Goal: Transaction & Acquisition: Subscribe to service/newsletter

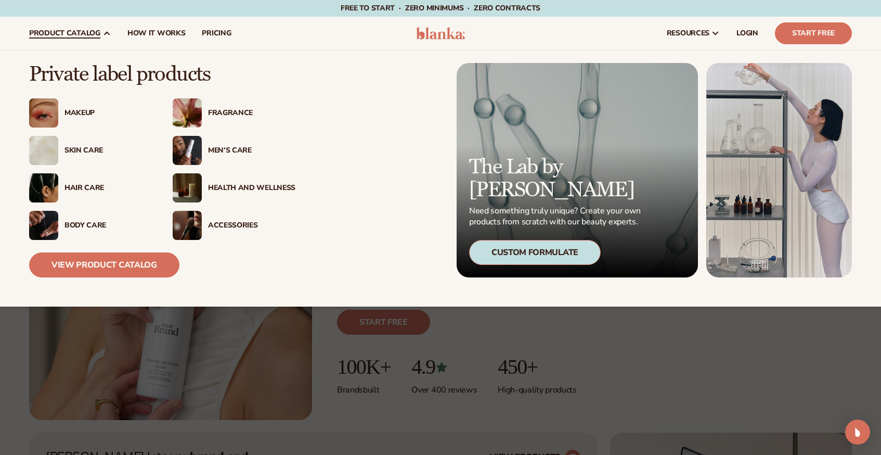
click at [71, 30] on span "product catalog" at bounding box center [64, 33] width 71 height 8
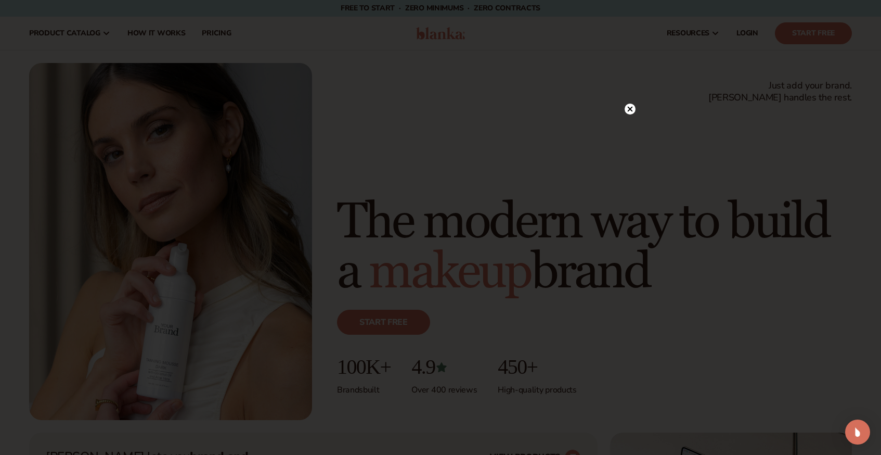
click at [627, 107] on icon at bounding box center [630, 109] width 11 height 11
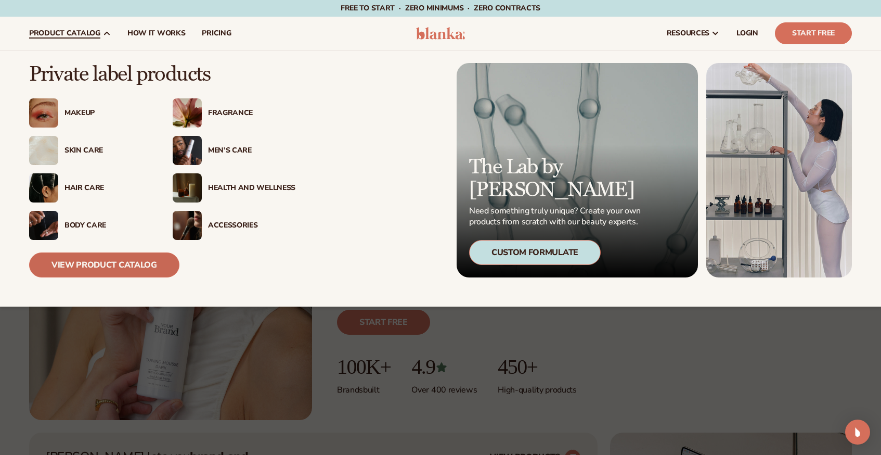
click at [130, 266] on link "View Product Catalog" at bounding box center [104, 264] width 150 height 25
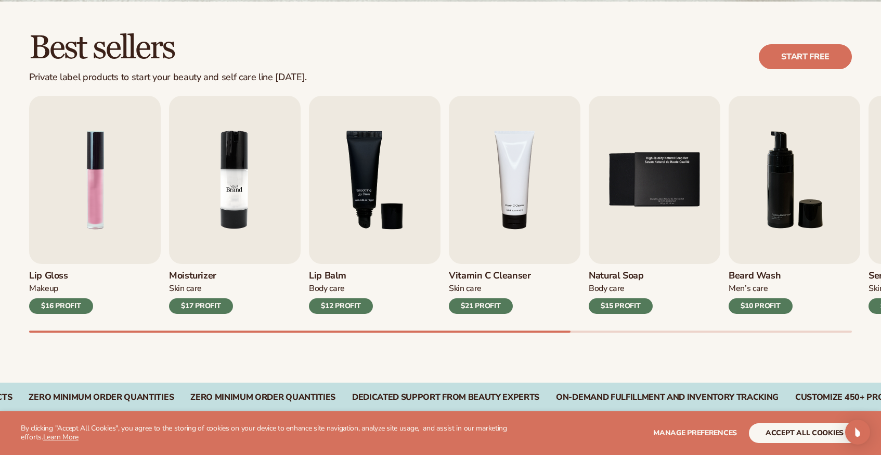
scroll to position [293, 0]
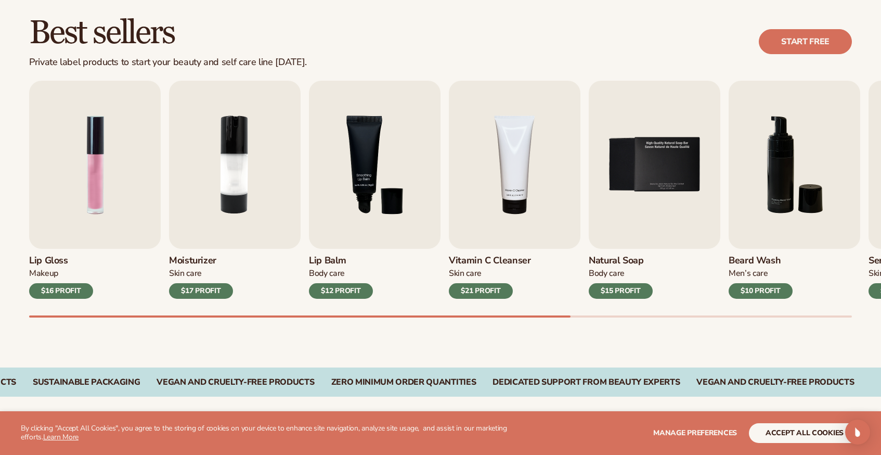
click at [105, 27] on h2 "Best sellers" at bounding box center [168, 33] width 278 height 35
click at [797, 46] on link "Start free" at bounding box center [805, 41] width 93 height 25
